Goal: Task Accomplishment & Management: Use online tool/utility

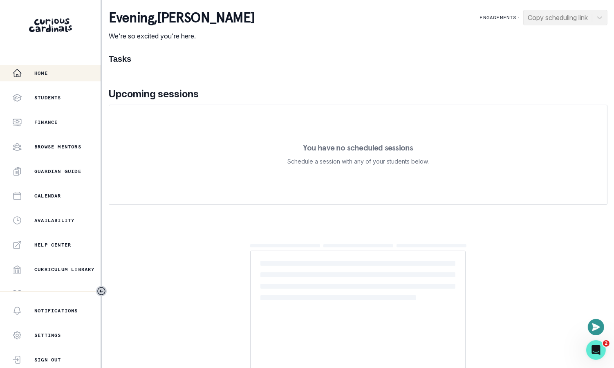
scroll to position [158, 0]
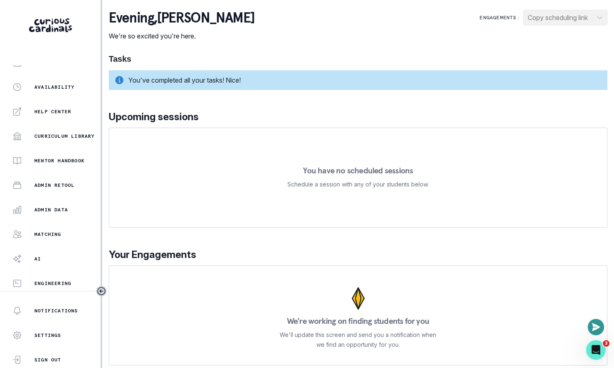
click at [67, 218] on div "Home Messaging Students Finance Browse Mentors Guardian Guide Calendar Availabi…" at bounding box center [50, 178] width 101 height 226
click at [67, 209] on p "Admin Data" at bounding box center [51, 209] width 34 height 7
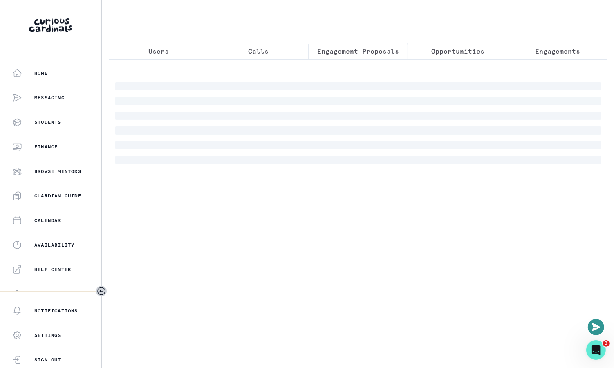
click at [347, 56] on p "Engagement Proposals" at bounding box center [358, 51] width 82 height 10
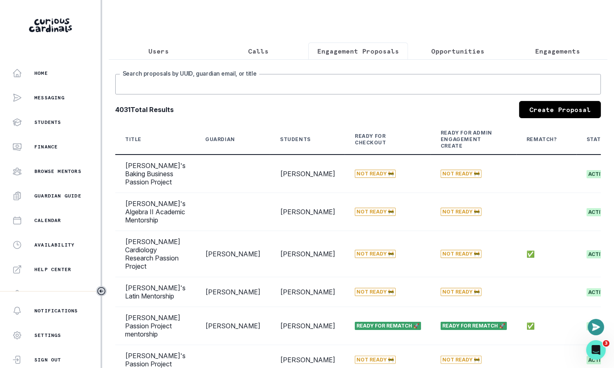
click at [305, 86] on input "Search proposals by UUID, guardian email, or title" at bounding box center [358, 84] width 486 height 20
type input "[PERSON_NAME]"
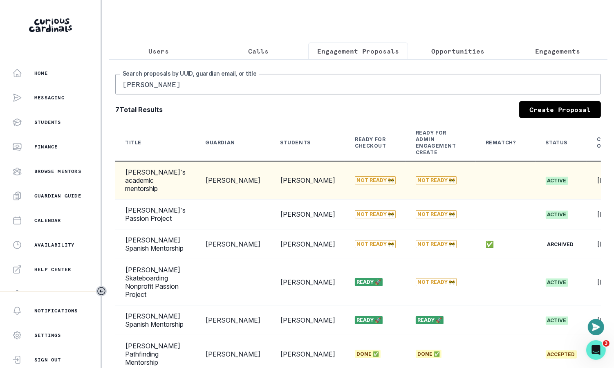
scroll to position [0, 77]
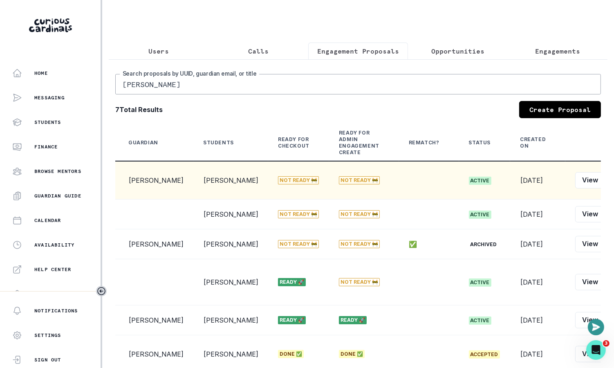
click at [605, 185] on button "Edit" at bounding box center [618, 180] width 26 height 16
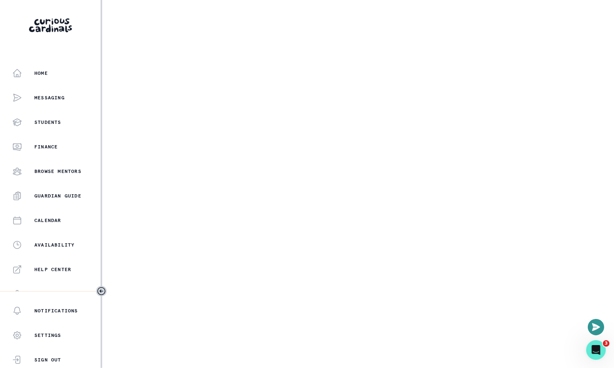
select select "6267cc0b-1467-404d-8526-2734dc3f89d1"
select select "161b8371-7959-4e0b-a08a-4737af41032e"
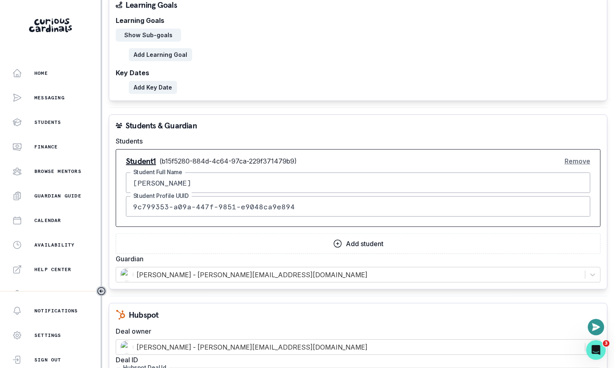
scroll to position [743, 0]
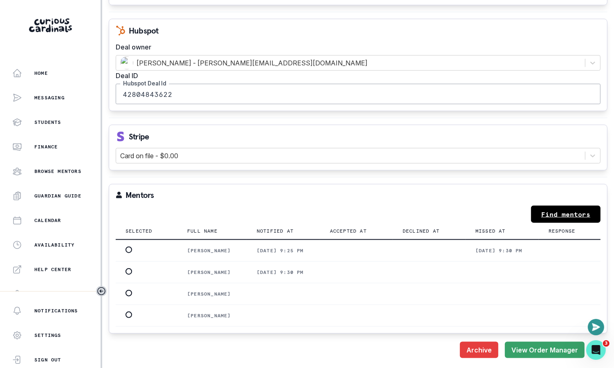
click at [565, 206] on link "Find mentors" at bounding box center [566, 214] width 70 height 17
